Goal: Task Accomplishment & Management: Manage account settings

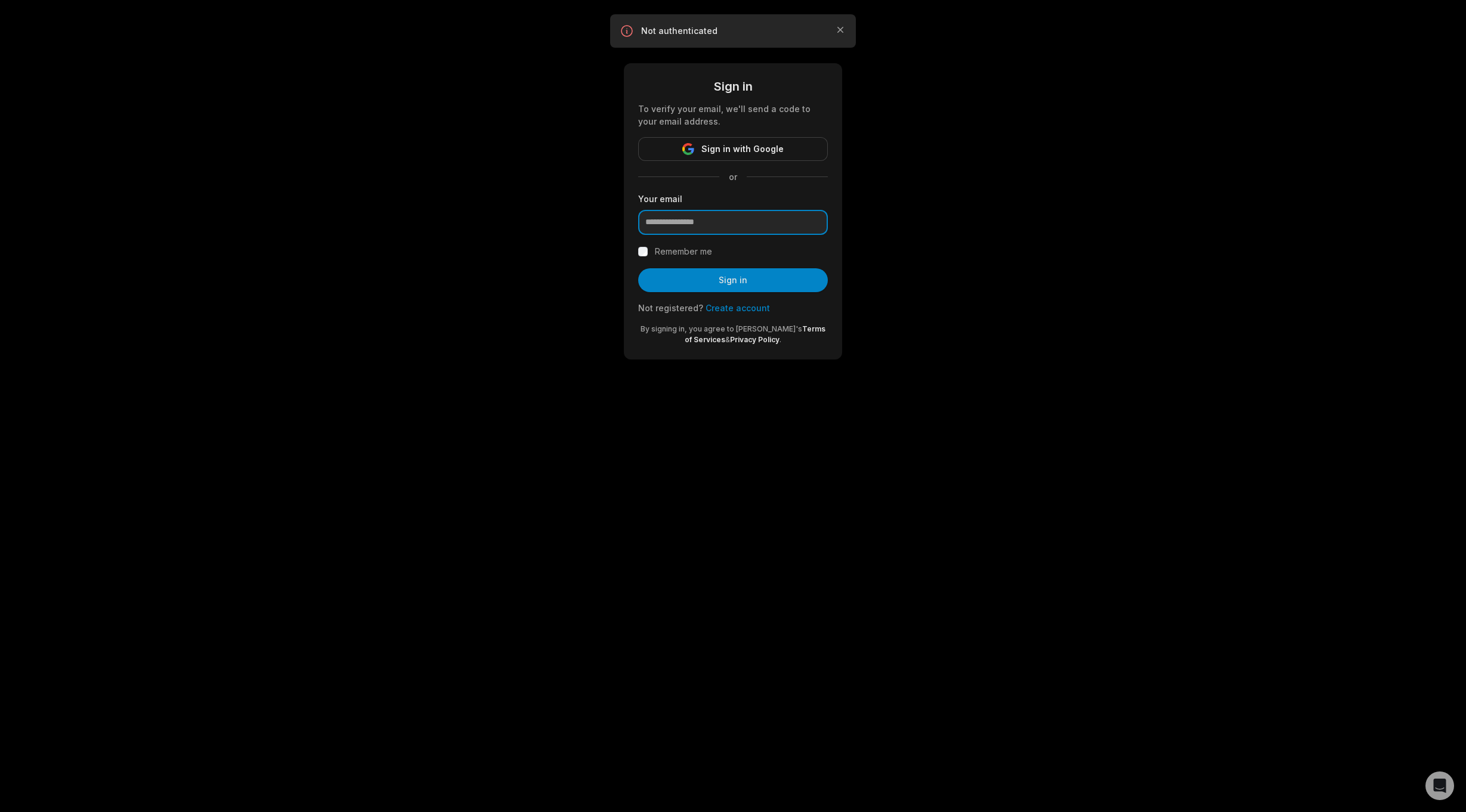
click at [673, 224] on input "email" at bounding box center [733, 222] width 190 height 25
click at [732, 385] on div "Sign in To verify your email, we'll send a code to your email address. Sign in …" at bounding box center [733, 194] width 1466 height 388
click at [668, 212] on input "email" at bounding box center [733, 222] width 190 height 25
click at [735, 146] on span "Sign in with Google" at bounding box center [743, 149] width 82 height 14
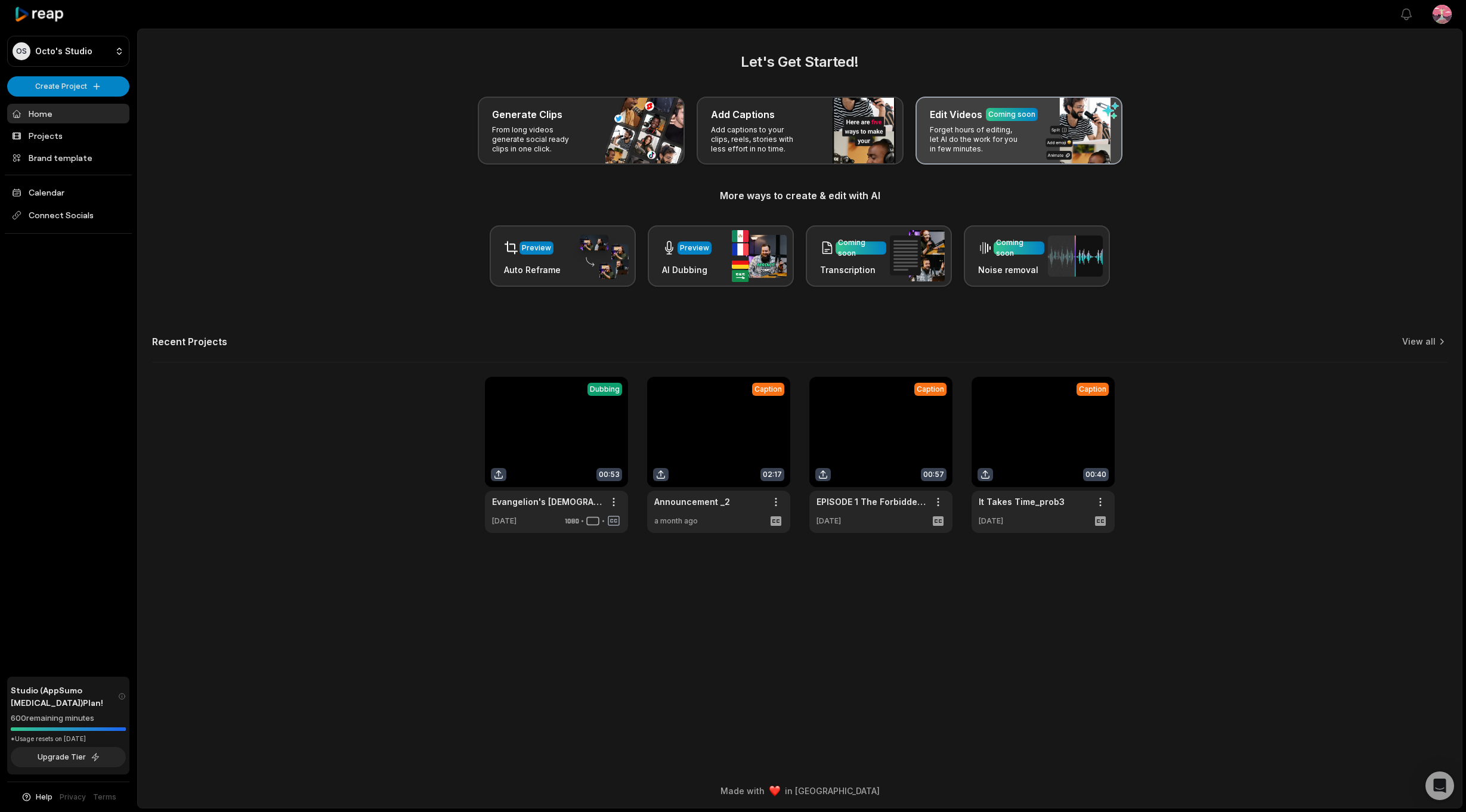
click at [970, 137] on p "Forget hours of editing, let AI do the work for you in few minutes." at bounding box center [976, 139] width 92 height 28
